Goal: Task Accomplishment & Management: Use online tool/utility

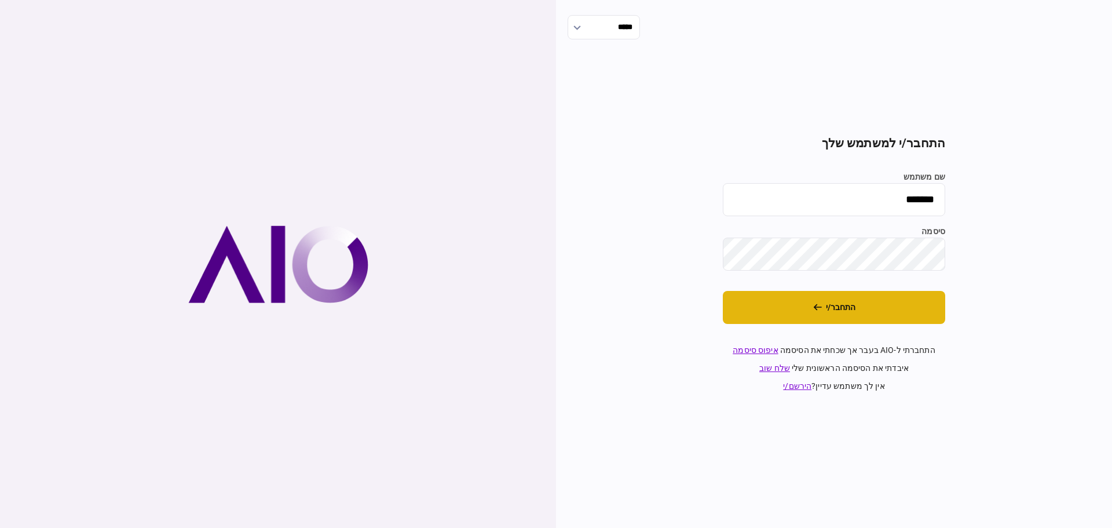
click at [840, 311] on button "התחבר/י" at bounding box center [834, 307] width 222 height 33
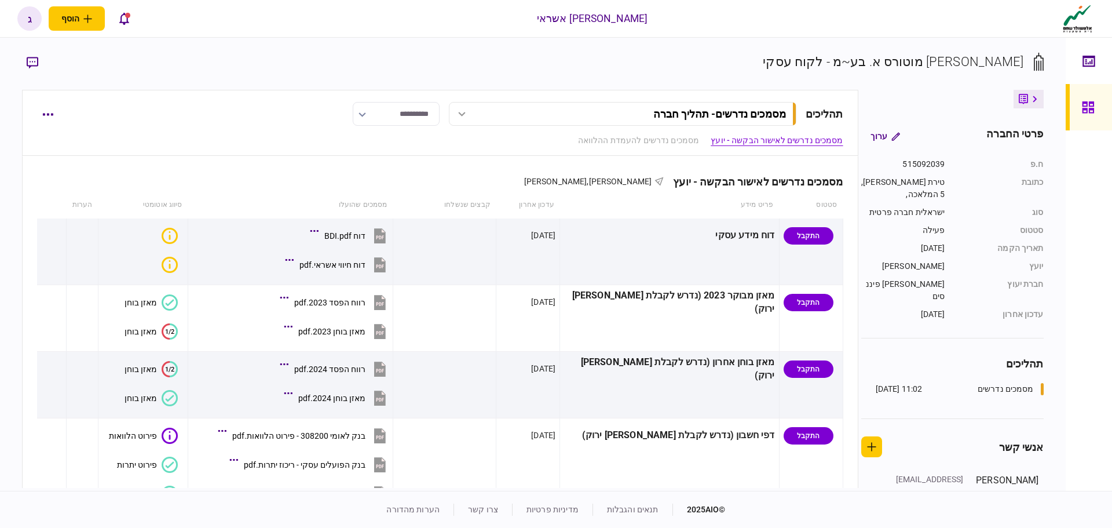
click at [1089, 64] on icon at bounding box center [1088, 60] width 12 height 11
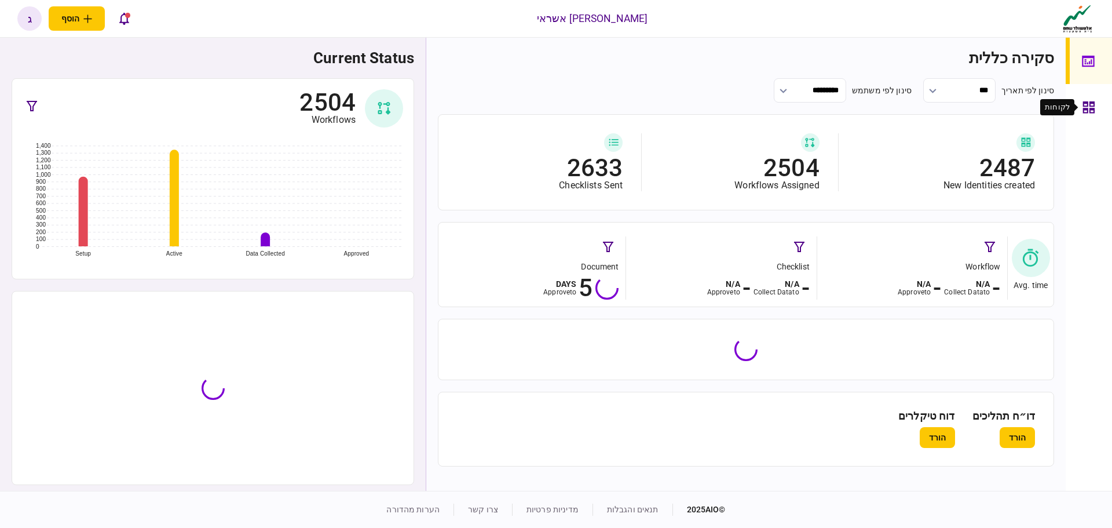
click at [1084, 102] on icon at bounding box center [1089, 107] width 12 height 12
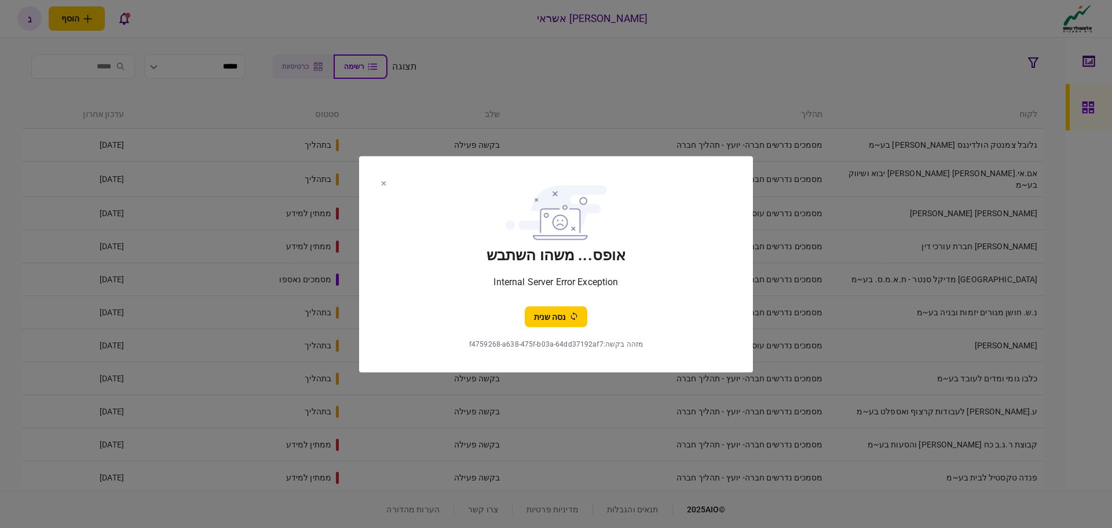
click at [382, 182] on icon at bounding box center [383, 183] width 5 height 5
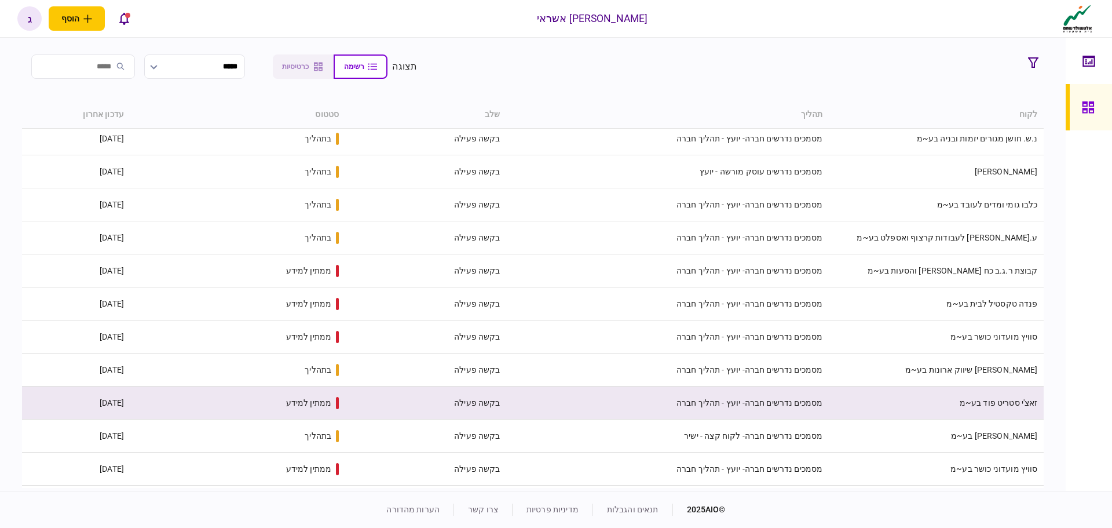
scroll to position [339, 0]
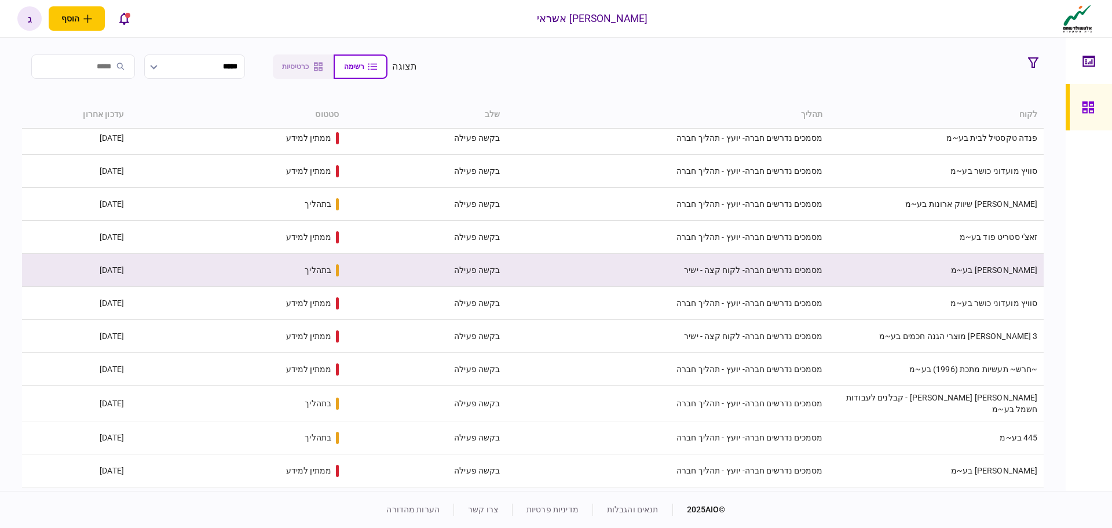
click at [1025, 265] on link "לוסיא גלס בע~מ" at bounding box center [994, 269] width 87 height 9
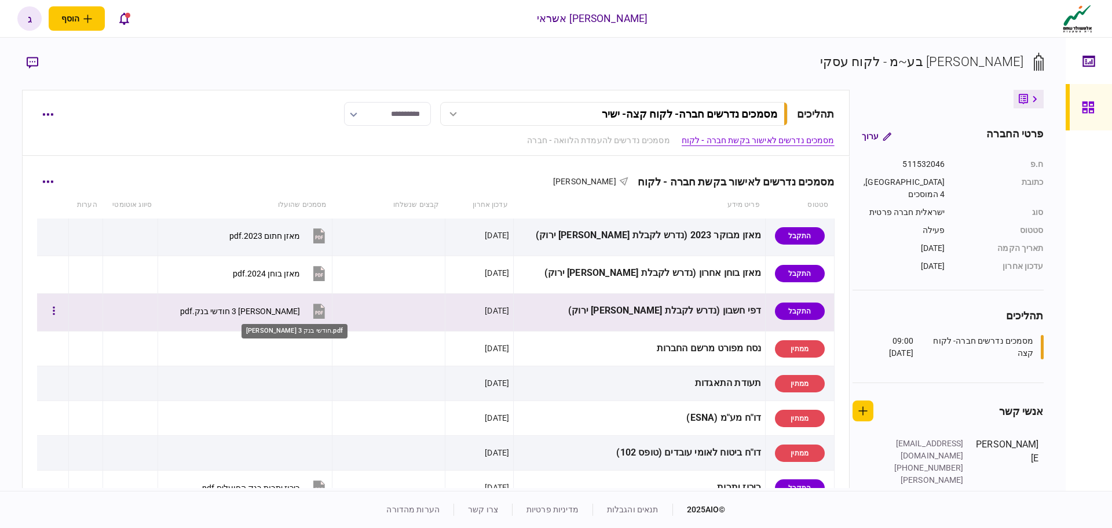
click at [284, 309] on div "דפיס 3 חודשי בנק.pdf" at bounding box center [240, 310] width 120 height 9
click at [61, 306] on button "button" at bounding box center [53, 311] width 21 height 21
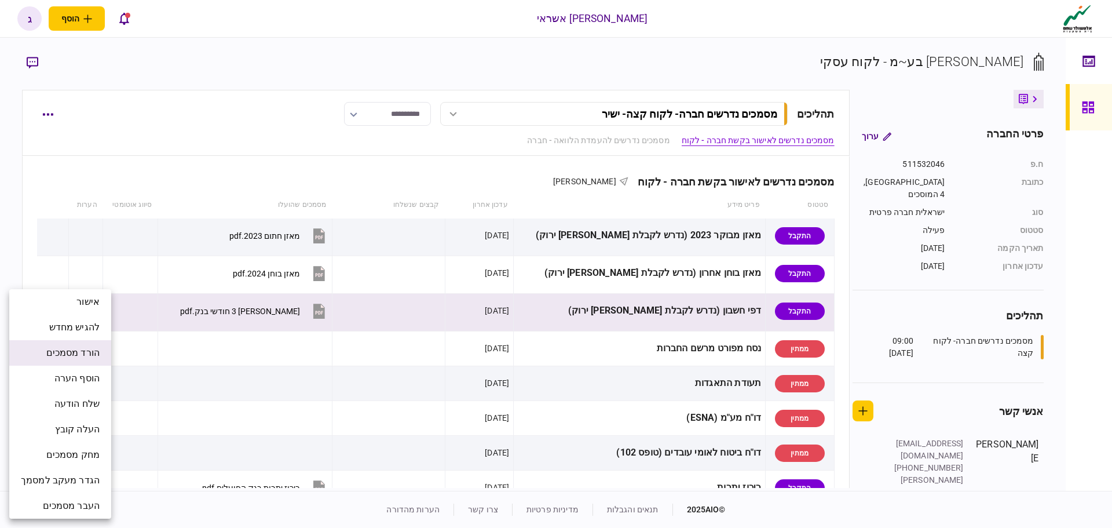
click at [74, 351] on span "הורד מסמכים" at bounding box center [72, 353] width 53 height 14
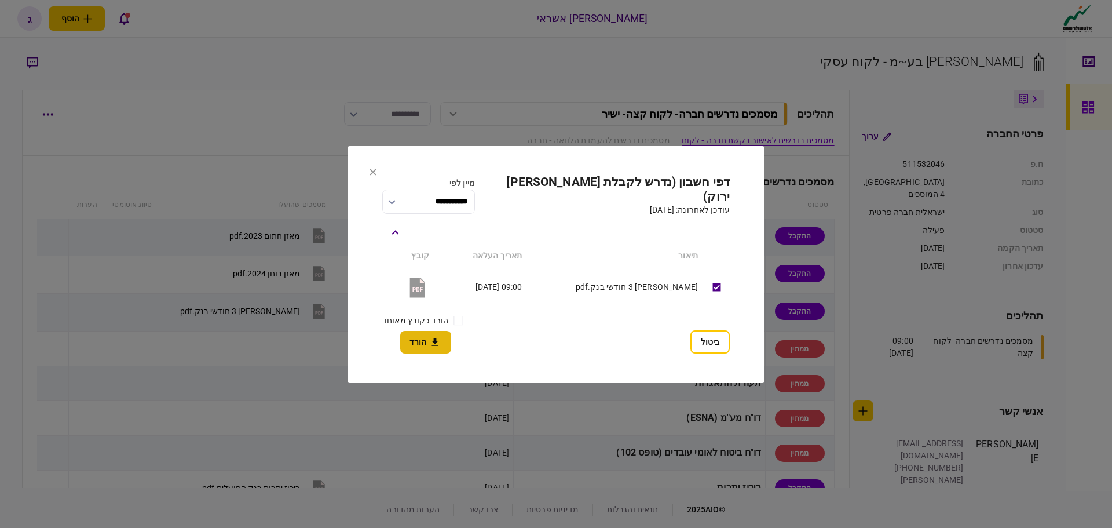
click at [430, 341] on icon "button" at bounding box center [435, 341] width 14 height 11
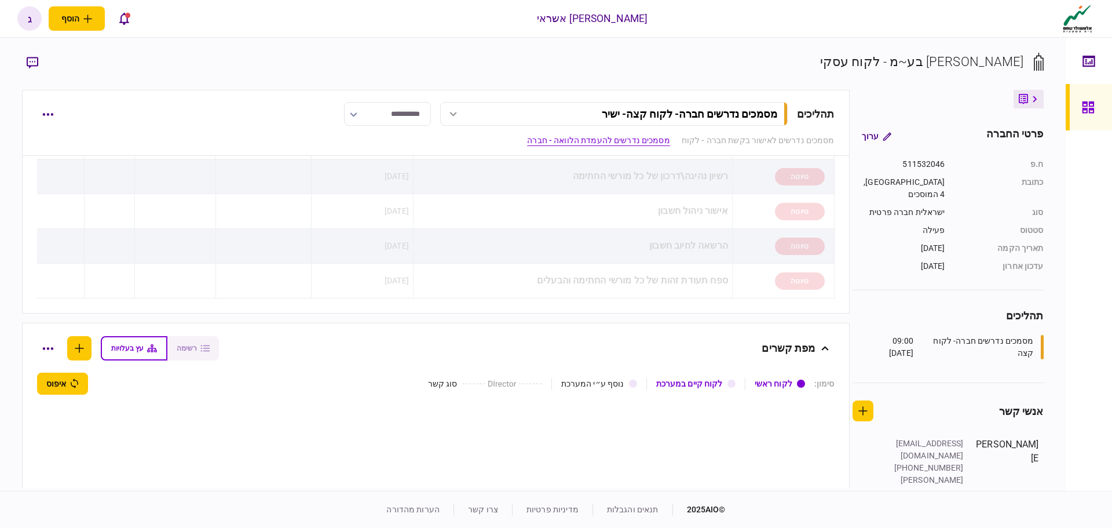
scroll to position [695, 0]
